Goal: Information Seeking & Learning: Learn about a topic

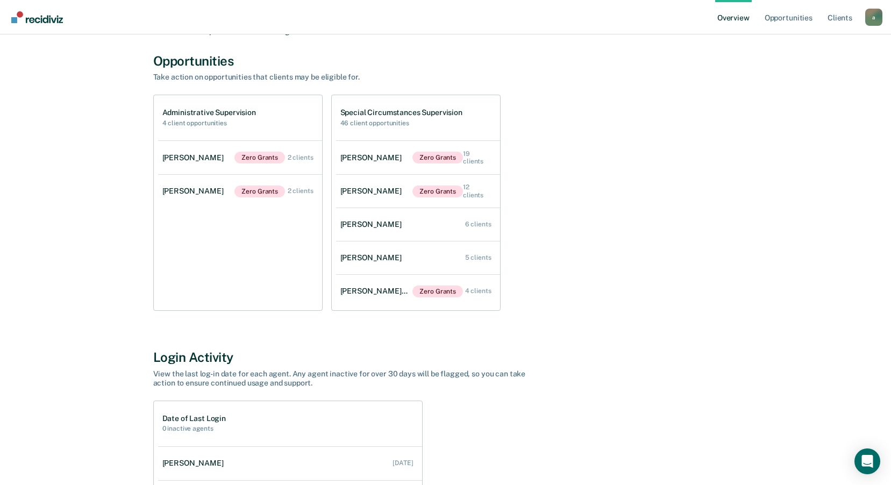
scroll to position [54, 0]
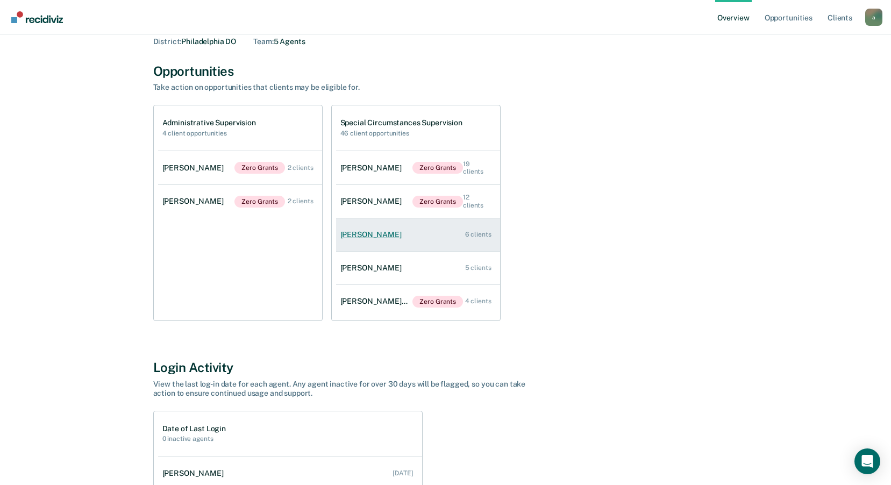
click at [358, 233] on div "[PERSON_NAME]" at bounding box center [373, 234] width 66 height 9
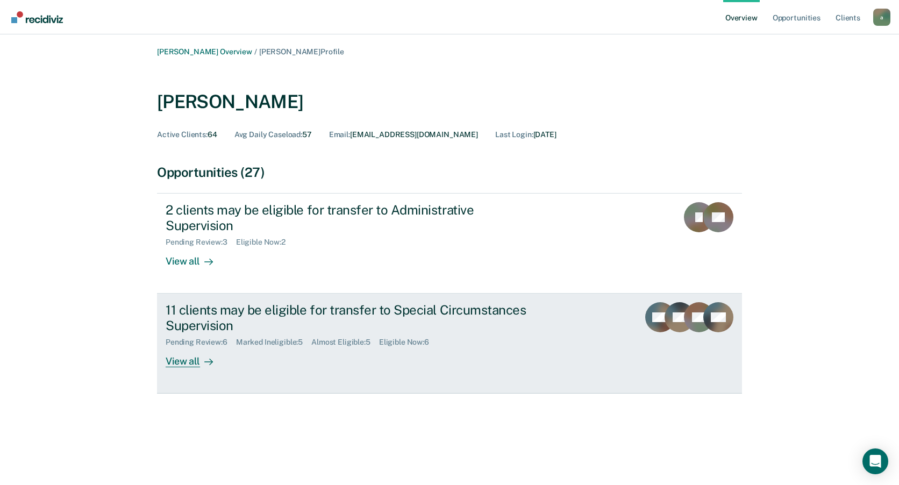
click at [192, 347] on div "View all" at bounding box center [196, 357] width 60 height 21
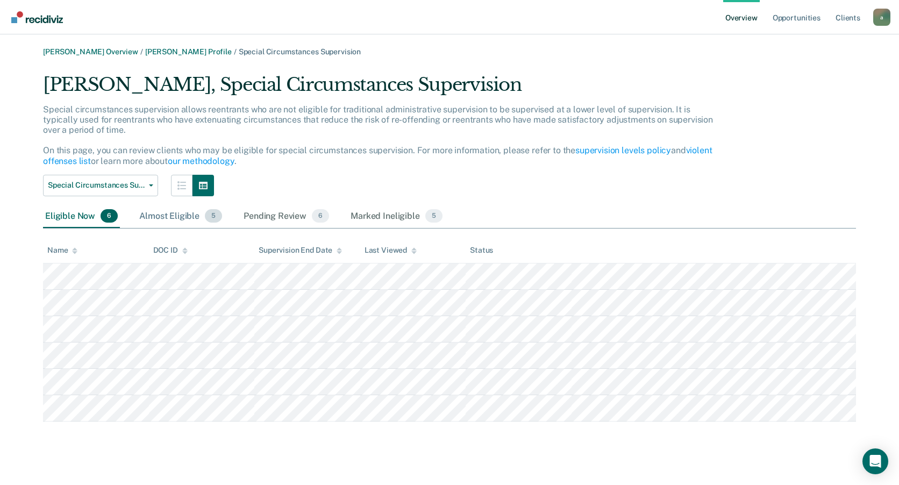
click at [178, 218] on div "Almost Eligible 5" at bounding box center [180, 217] width 87 height 24
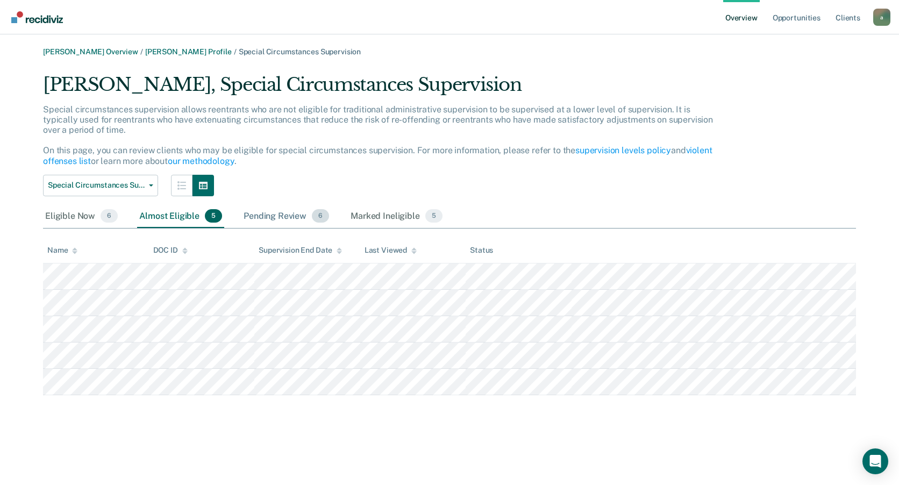
click at [291, 219] on div "Pending Review 6" at bounding box center [286, 217] width 90 height 24
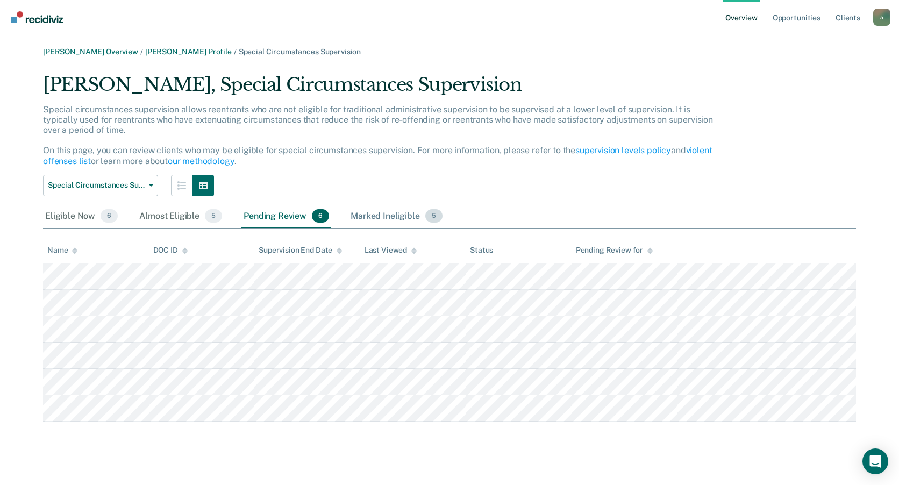
click at [359, 217] on div "Marked Ineligible 5" at bounding box center [396, 217] width 96 height 24
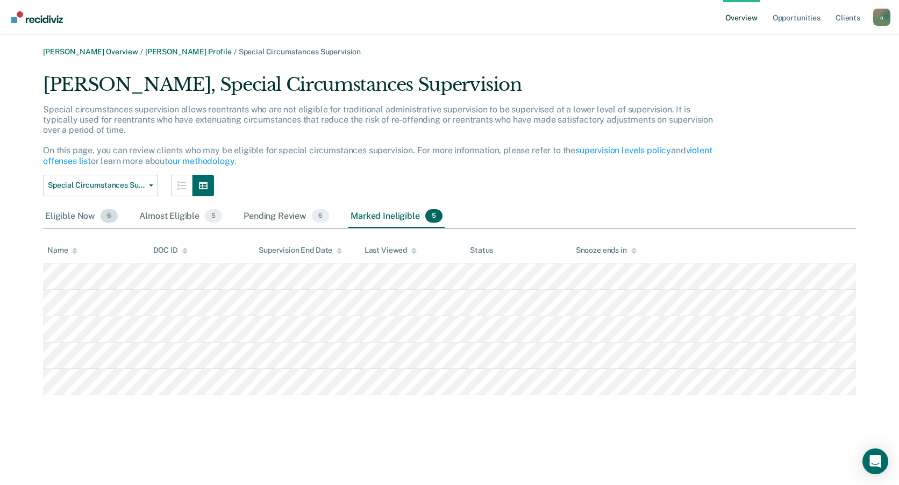
click at [76, 212] on div "Eligible Now 6" at bounding box center [81, 217] width 77 height 24
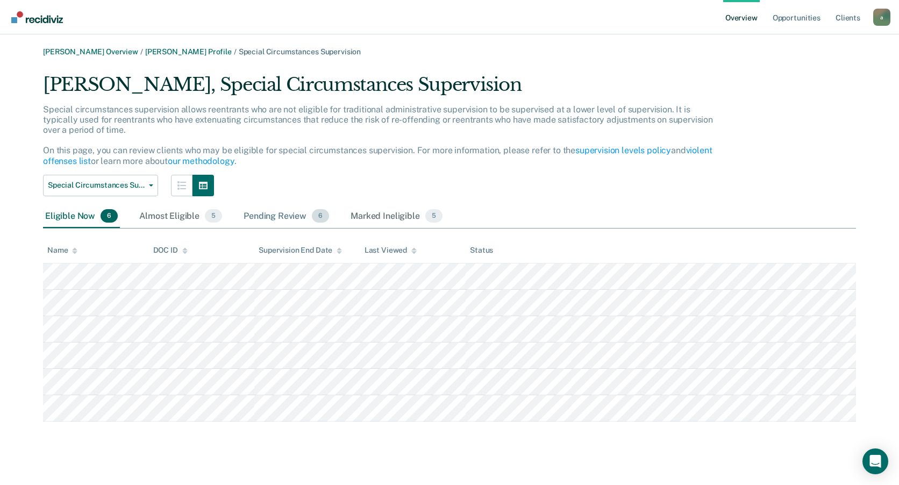
click at [279, 219] on div "Pending Review 6" at bounding box center [286, 217] width 90 height 24
